Goal: Find specific page/section: Find specific page/section

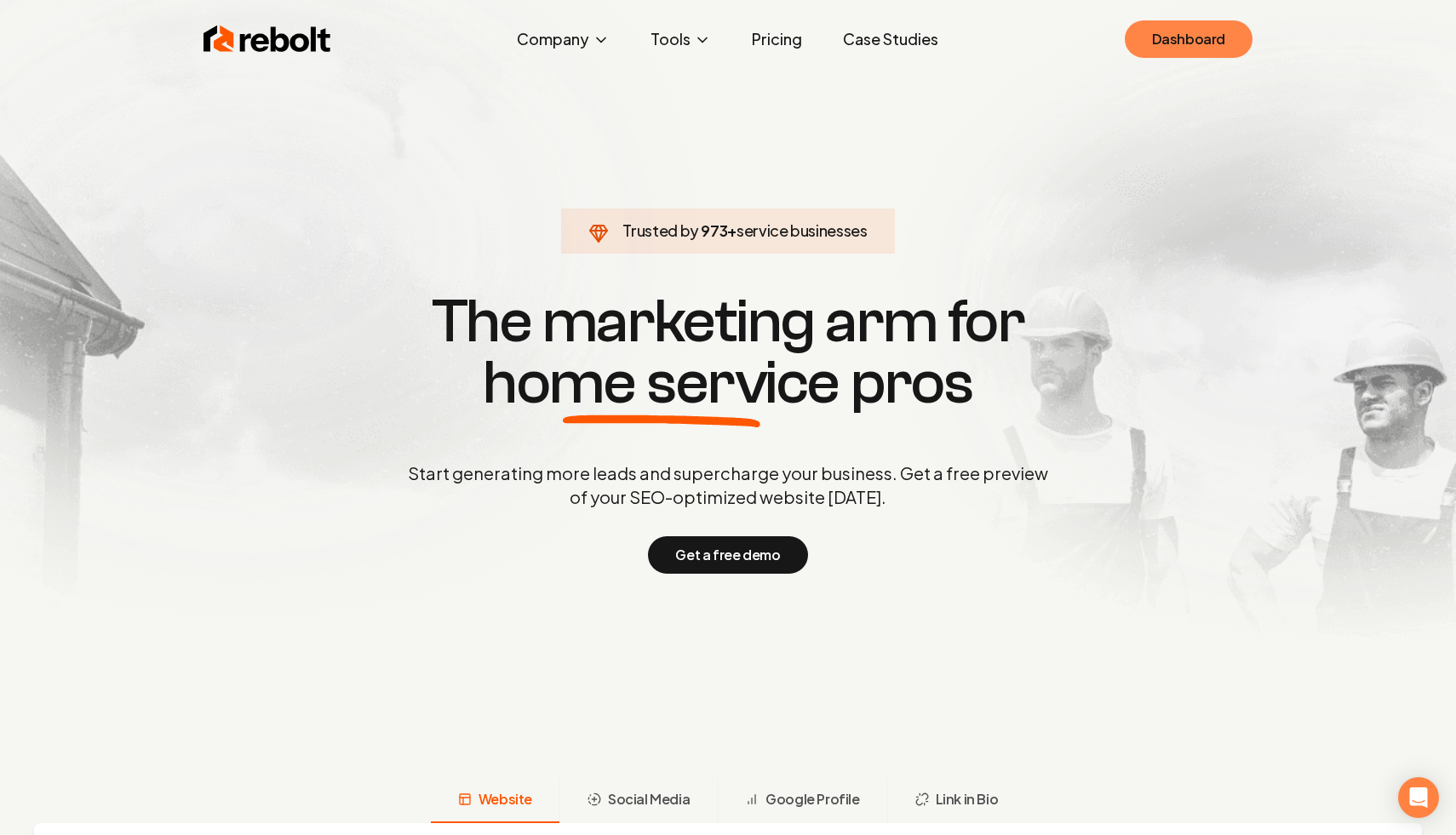
click at [1209, 56] on link "Dashboard" at bounding box center [1189, 38] width 127 height 37
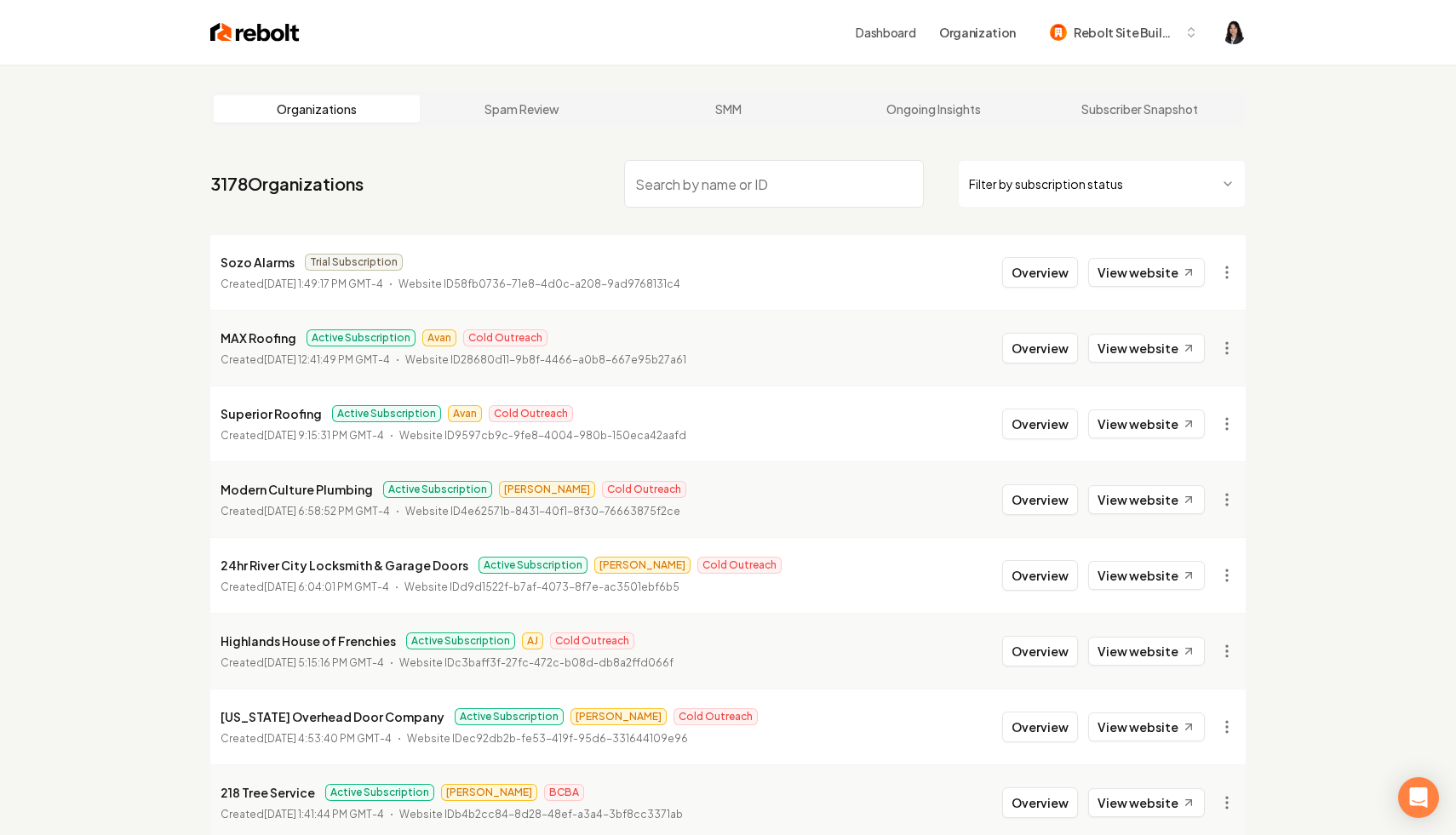
click at [1180, 161] on html "Dashboard Organization Rebolt Site Builder Organizations Spam Review SMM Ongoin…" at bounding box center [728, 418] width 1456 height 835
